Goal: Transaction & Acquisition: Purchase product/service

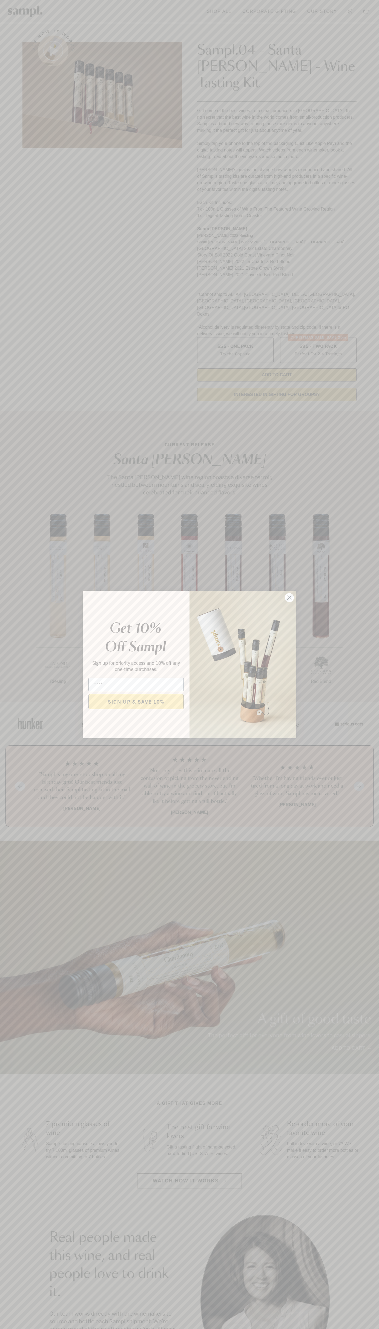
click at [289, 598] on icon "Close dialog" at bounding box center [289, 598] width 4 height 4
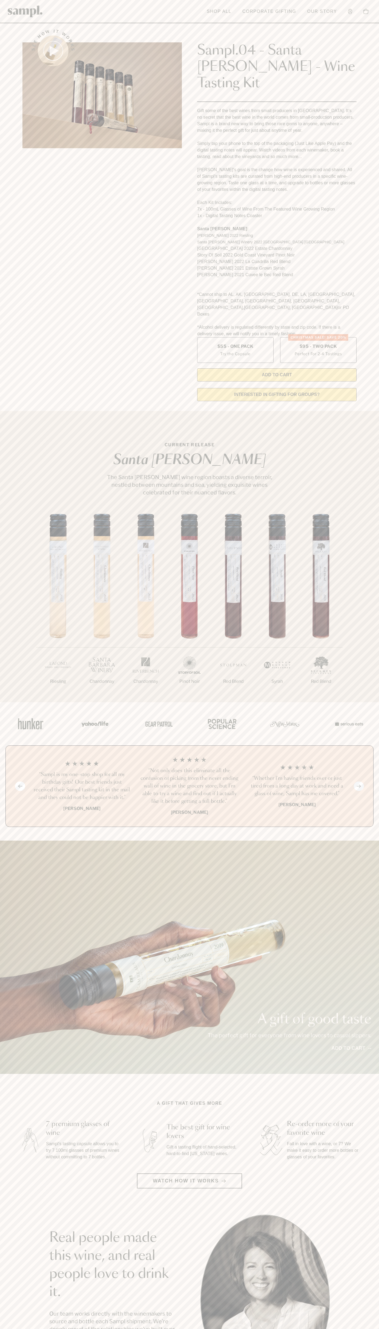
click at [326, 14] on link "Our Story" at bounding box center [321, 11] width 35 height 12
click at [371, 1248] on section "Real people made this wine, and real people love to drink it. Our team works di…" at bounding box center [189, 1300] width 379 height 171
click at [377, 1329] on html "Skip to main content Toggle navigation menu Shop All Corporate Gifting Our Stor…" at bounding box center [189, 1105] width 379 height 2211
click at [21, 757] on div "Previous slide Next slide “Not only does this eliminate all the confusion of pi…" at bounding box center [189, 787] width 368 height 82
click at [318, 337] on label "Christmas SALE! Save 20% $95 - Two Pack Perfect For 2-4 Tastings" at bounding box center [318, 350] width 76 height 26
